Goal: Information Seeking & Learning: Learn about a topic

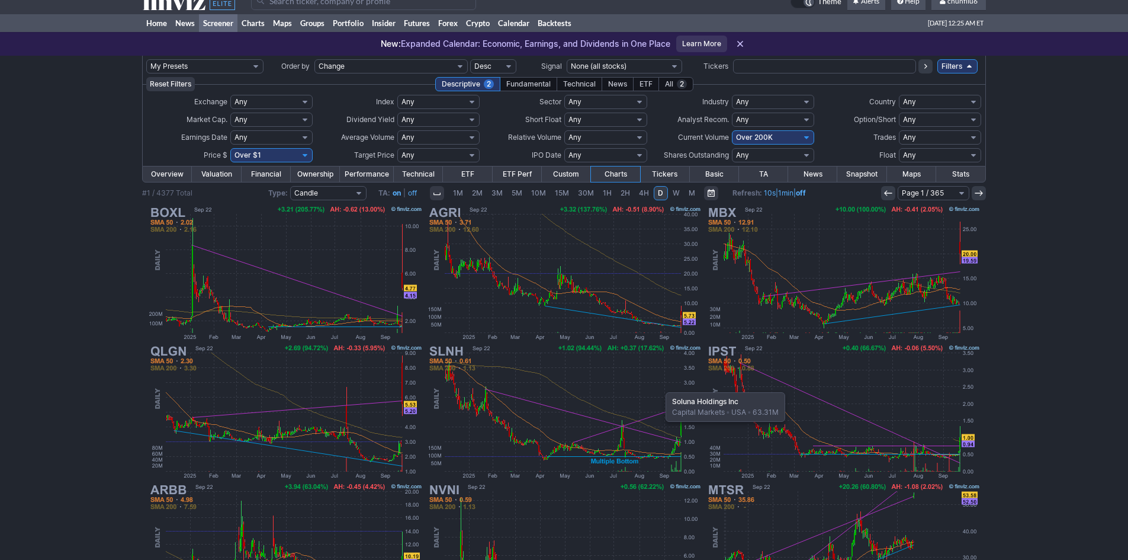
scroll to position [7, 0]
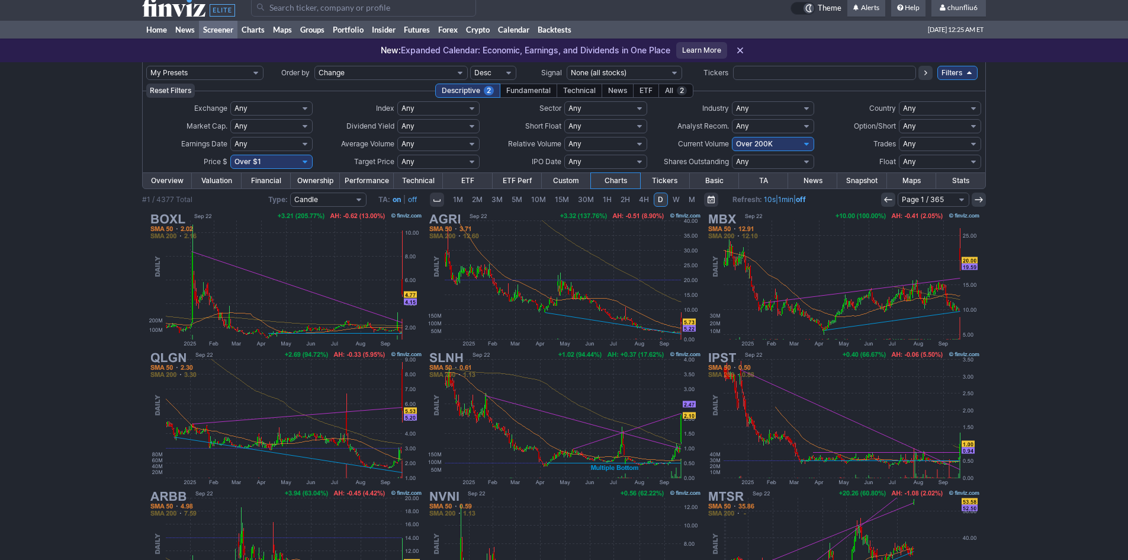
click at [307, 162] on select "Any Under $1 Under $2 Under $3 Under $4 Under $5 Under $7 Under $10 Under $15 U…" at bounding box center [271, 162] width 82 height 14
select select "o10"
click at [230, 155] on select "Any Under $1 Under $2 Under $3 Under $4 Under $5 Under $7 Under $10 Under $15 U…" at bounding box center [271, 162] width 82 height 14
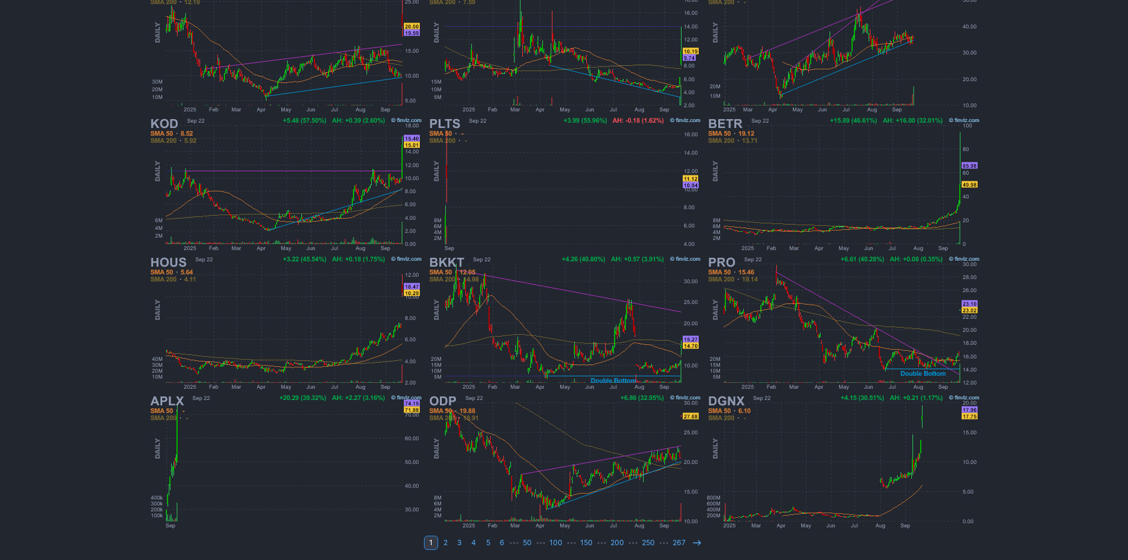
scroll to position [243, 0]
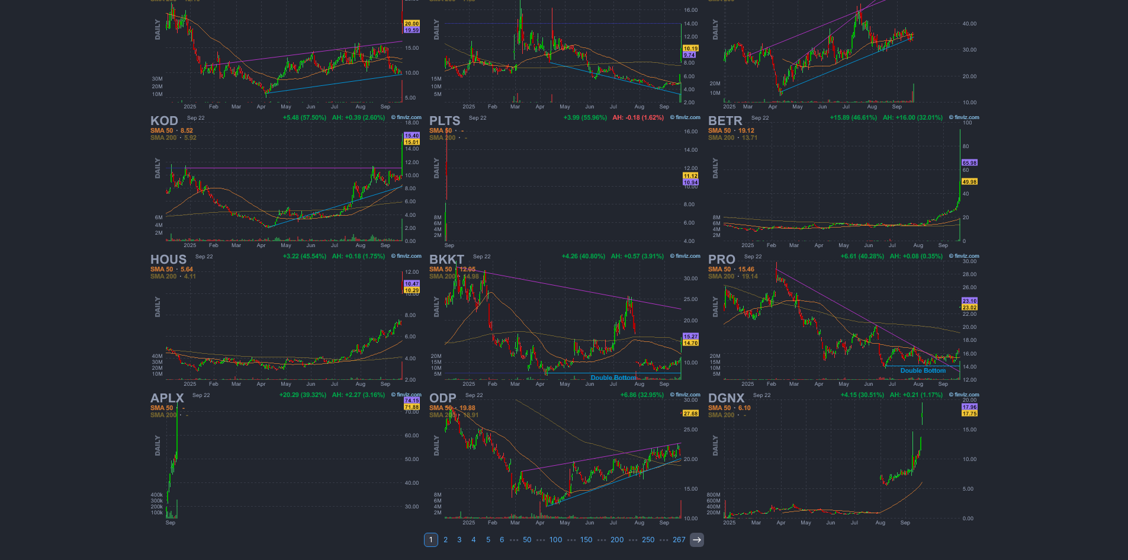
click at [693, 542] on icon at bounding box center [696, 539] width 9 height 9
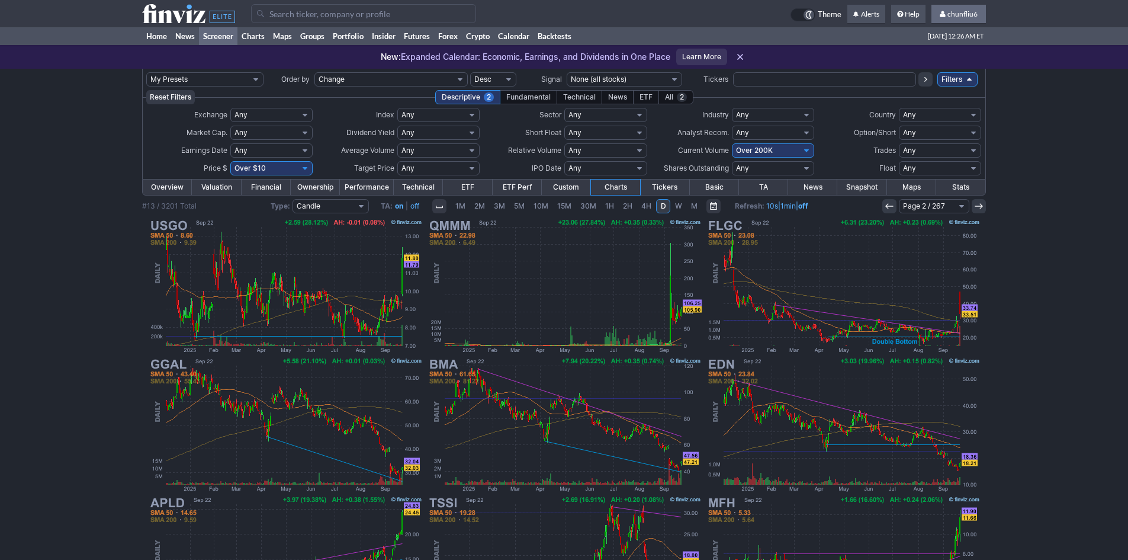
click at [964, 13] on span "chunfliu6" at bounding box center [962, 13] width 30 height 9
click at [936, 84] on link "Sign Out" at bounding box center [953, 87] width 66 height 19
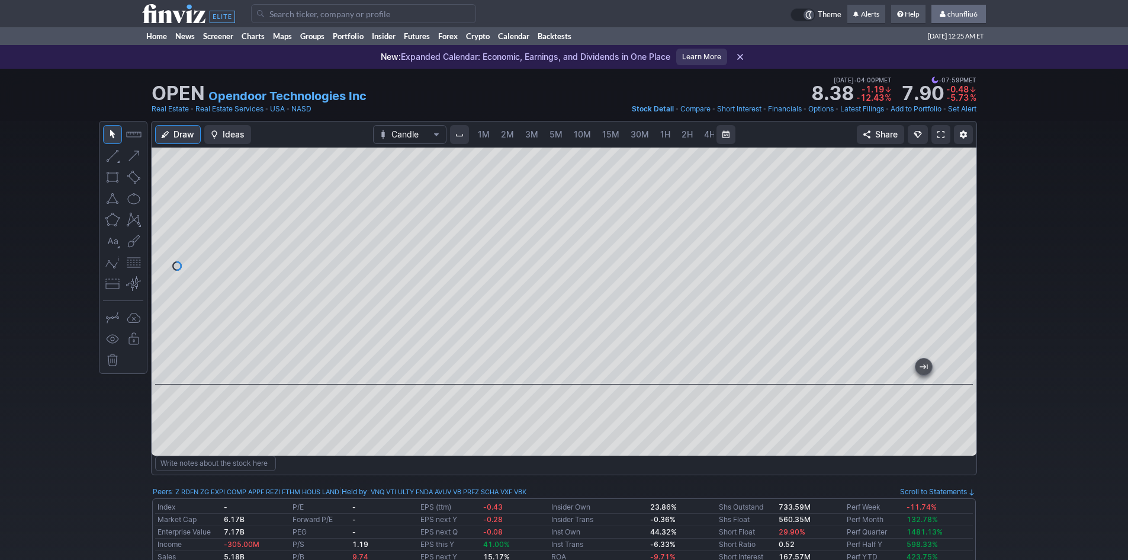
scroll to position [0, 64]
click at [971, 13] on span "chunfliu6" at bounding box center [962, 13] width 30 height 9
click at [939, 89] on link "Sign Out" at bounding box center [953, 87] width 66 height 19
